Goal: Task Accomplishment & Management: Manage account settings

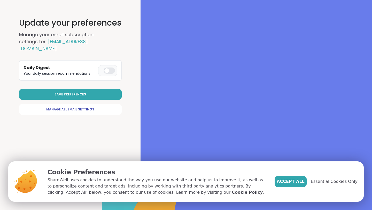
click at [110, 72] on div at bounding box center [109, 70] width 11 height 6
click at [89, 110] on span "Manage All Email Settings" at bounding box center [70, 109] width 48 height 5
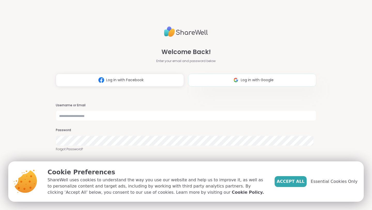
click at [231, 79] on img at bounding box center [236, 80] width 10 height 10
select select "**"
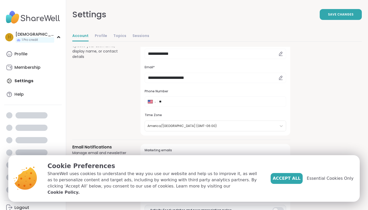
select select "**"
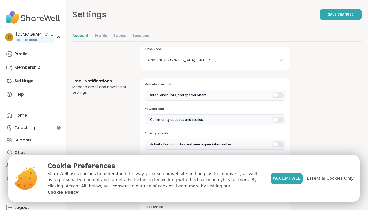
scroll to position [105, 0]
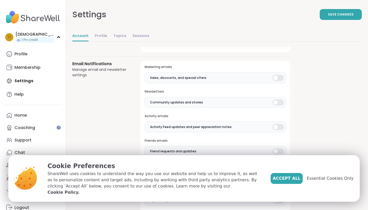
click at [284, 77] on div at bounding box center [278, 78] width 11 height 6
click at [284, 104] on div at bounding box center [278, 102] width 11 height 6
click at [286, 123] on label "Activity Feed updates and peer appreciation notes" at bounding box center [216, 126] width 142 height 11
click at [284, 151] on div at bounding box center [278, 151] width 11 height 6
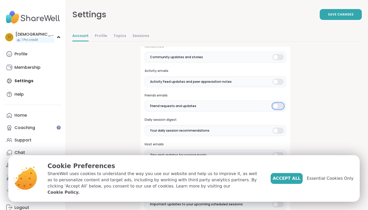
scroll to position [151, 0]
click at [284, 130] on div at bounding box center [278, 130] width 11 height 6
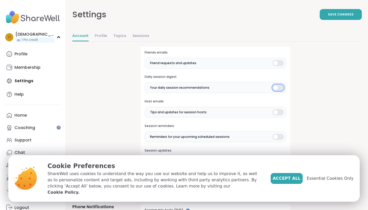
scroll to position [194, 0]
click at [284, 110] on div at bounding box center [278, 112] width 11 height 6
click at [286, 132] on label "Reminders for your upcoming scheduled sessions" at bounding box center [216, 136] width 142 height 11
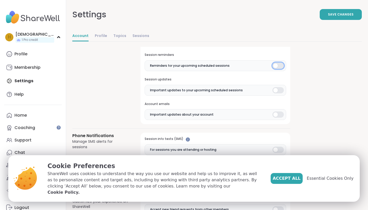
scroll to position [282, 0]
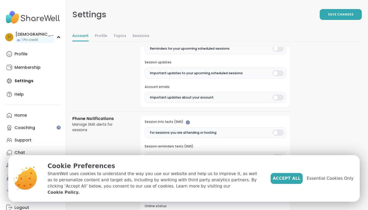
click at [284, 74] on div at bounding box center [278, 73] width 11 height 6
click at [284, 97] on div at bounding box center [278, 97] width 11 height 6
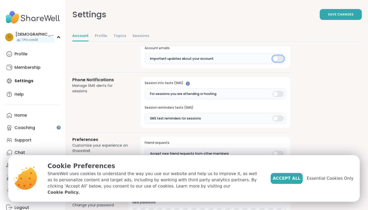
scroll to position [326, 0]
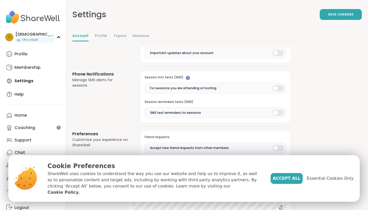
click at [284, 90] on div at bounding box center [278, 88] width 11 height 6
click at [284, 113] on div at bounding box center [278, 113] width 11 height 6
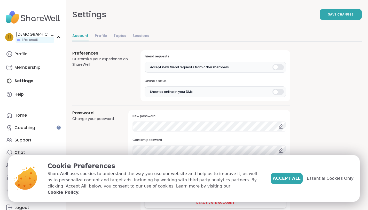
scroll to position [422, 0]
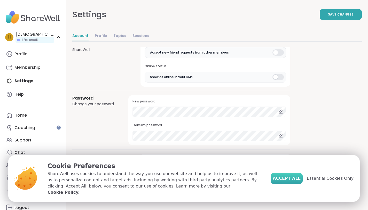
click at [301, 181] on span "Accept All" at bounding box center [287, 178] width 28 height 6
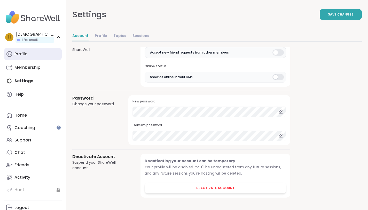
click at [34, 56] on link "Profile" at bounding box center [33, 54] width 58 height 12
click at [330, 13] on button "Save Changes" at bounding box center [341, 14] width 42 height 11
click at [32, 56] on link "Profile" at bounding box center [33, 54] width 58 height 12
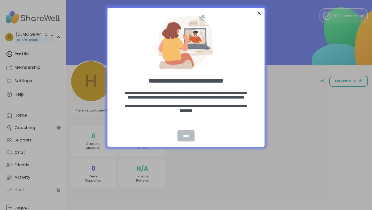
click at [187, 136] on div "****" at bounding box center [186, 135] width 17 height 11
